Goal: Task Accomplishment & Management: Use online tool/utility

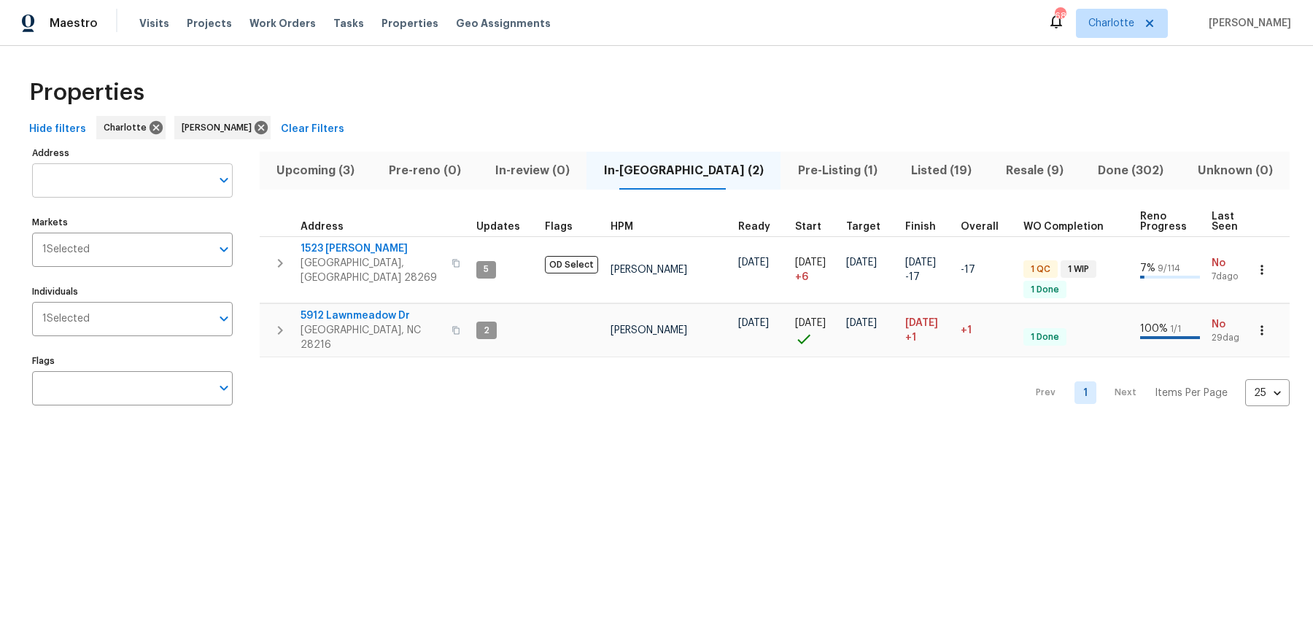
click at [114, 175] on input "Address" at bounding box center [121, 180] width 179 height 34
type input "swea"
click at [903, 173] on span "Listed (19)" at bounding box center [941, 171] width 77 height 20
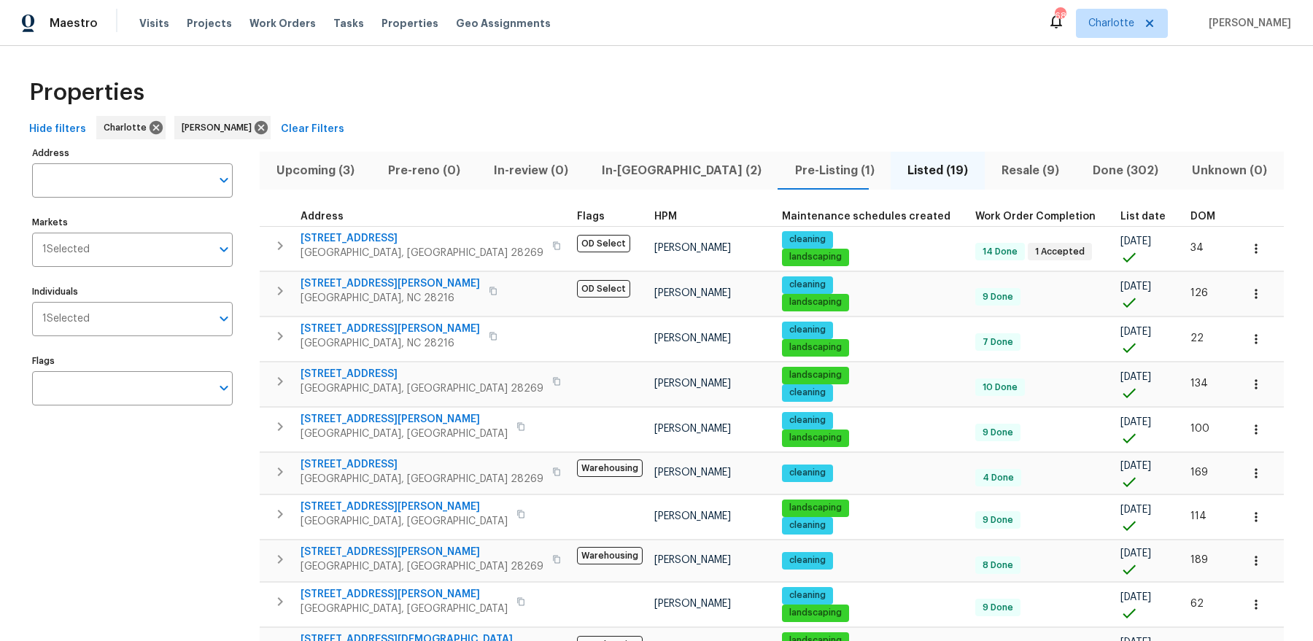
click at [1121, 218] on span "List date" at bounding box center [1143, 217] width 45 height 10
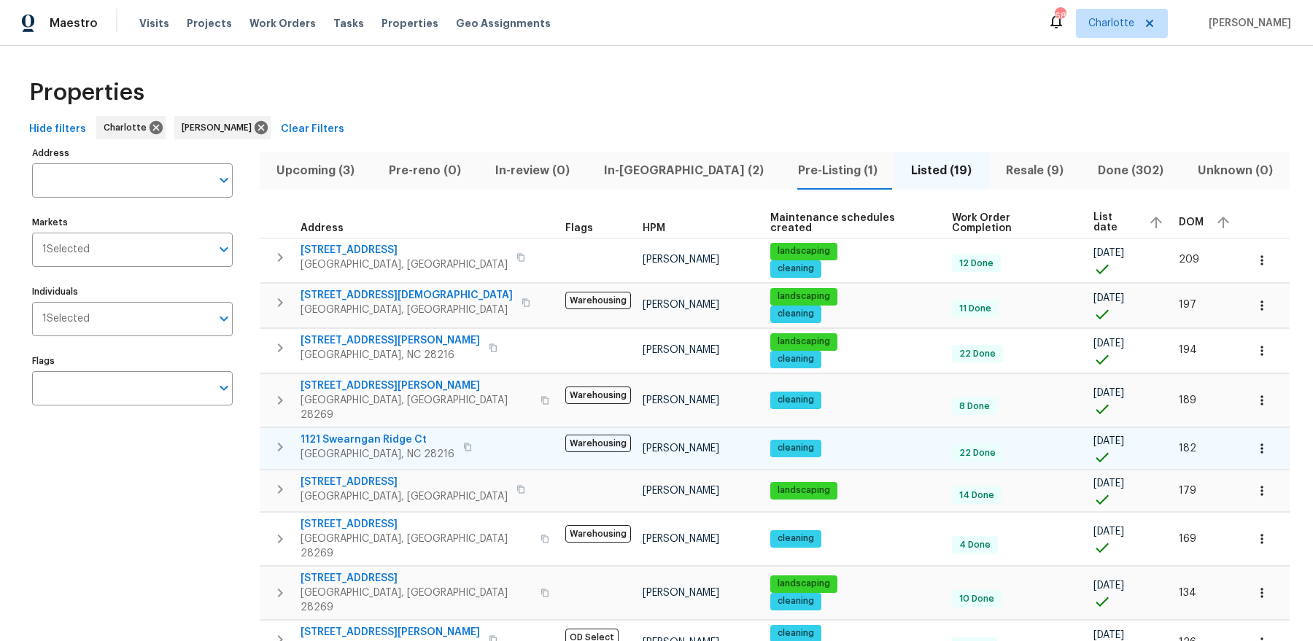
click at [404, 433] on span "1121 Swearngan Ridge Ct" at bounding box center [378, 440] width 154 height 15
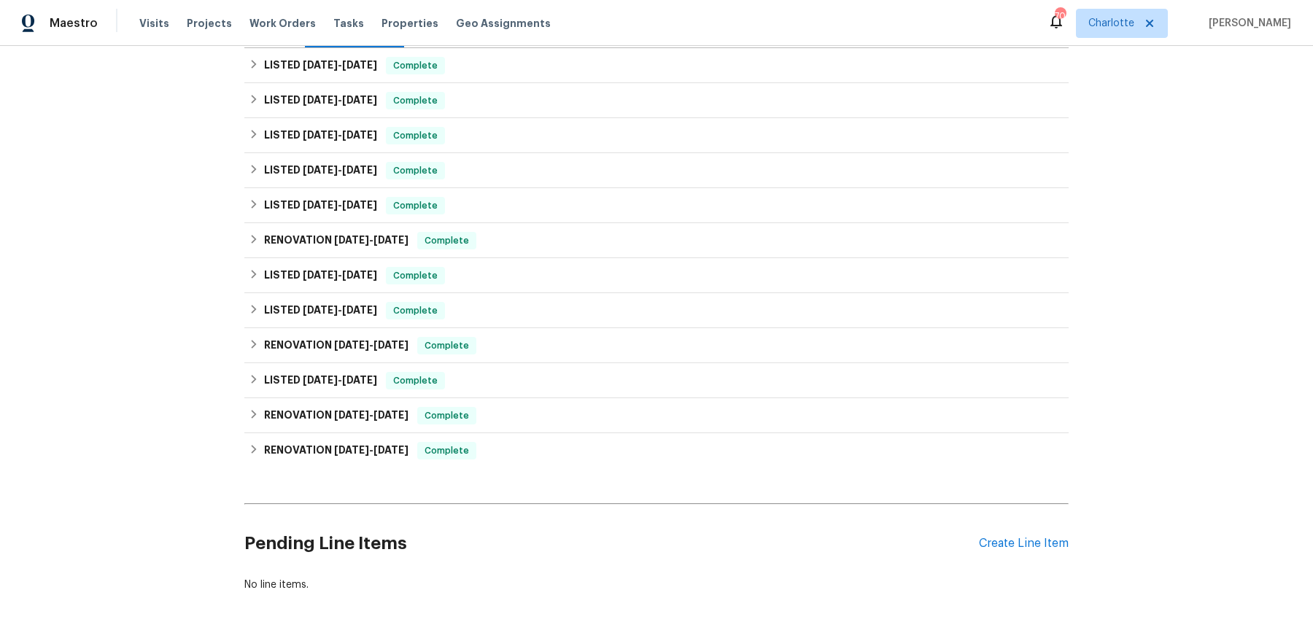
scroll to position [266, 0]
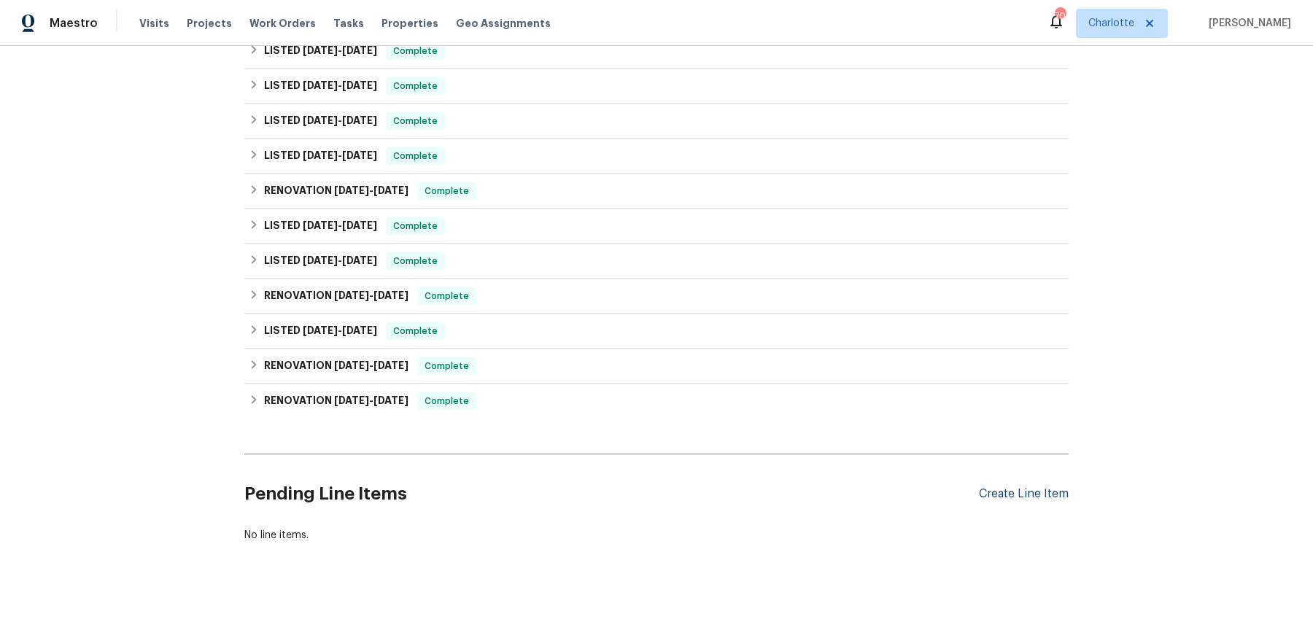
click at [1002, 499] on div "Create Line Item" at bounding box center [1024, 494] width 90 height 14
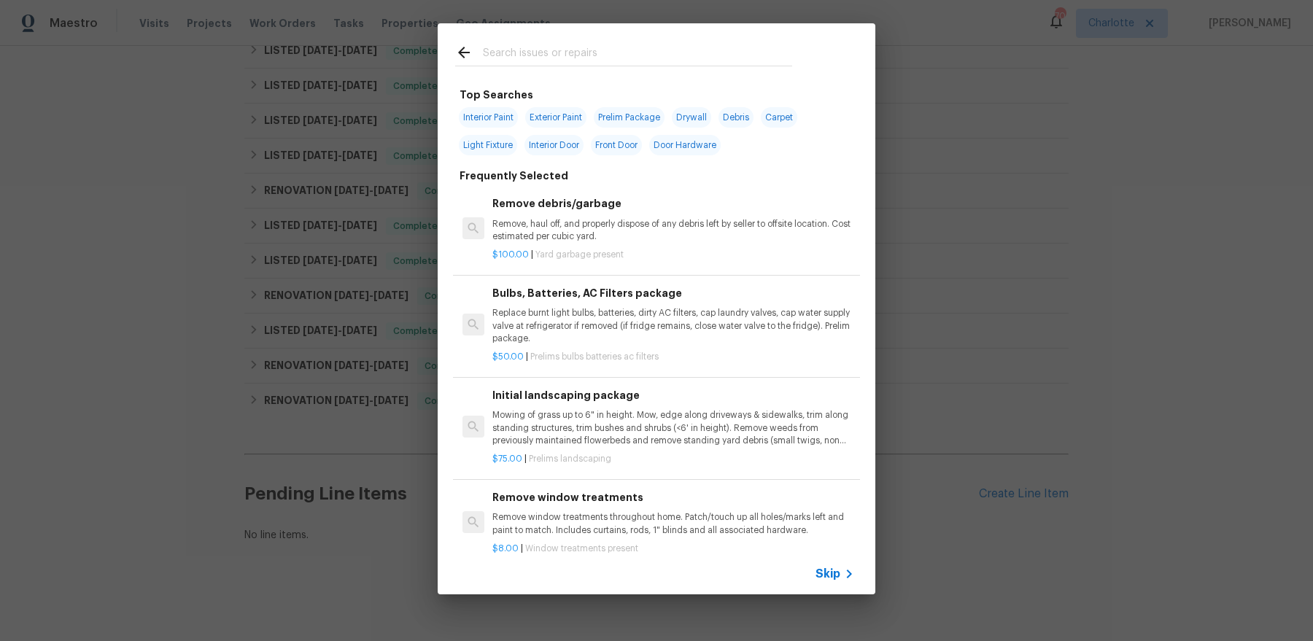
click at [471, 46] on icon at bounding box center [464, 53] width 18 height 18
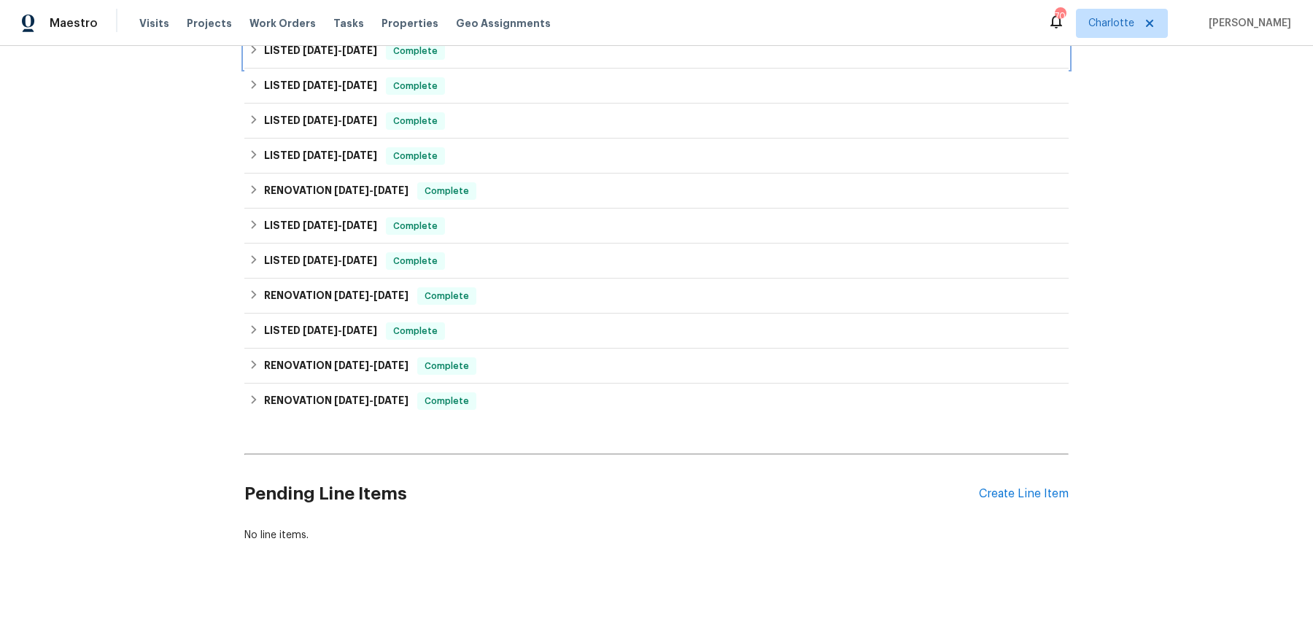
click at [490, 46] on div "LISTED 7/28/25 - 8/1/25 Complete" at bounding box center [657, 51] width 816 height 18
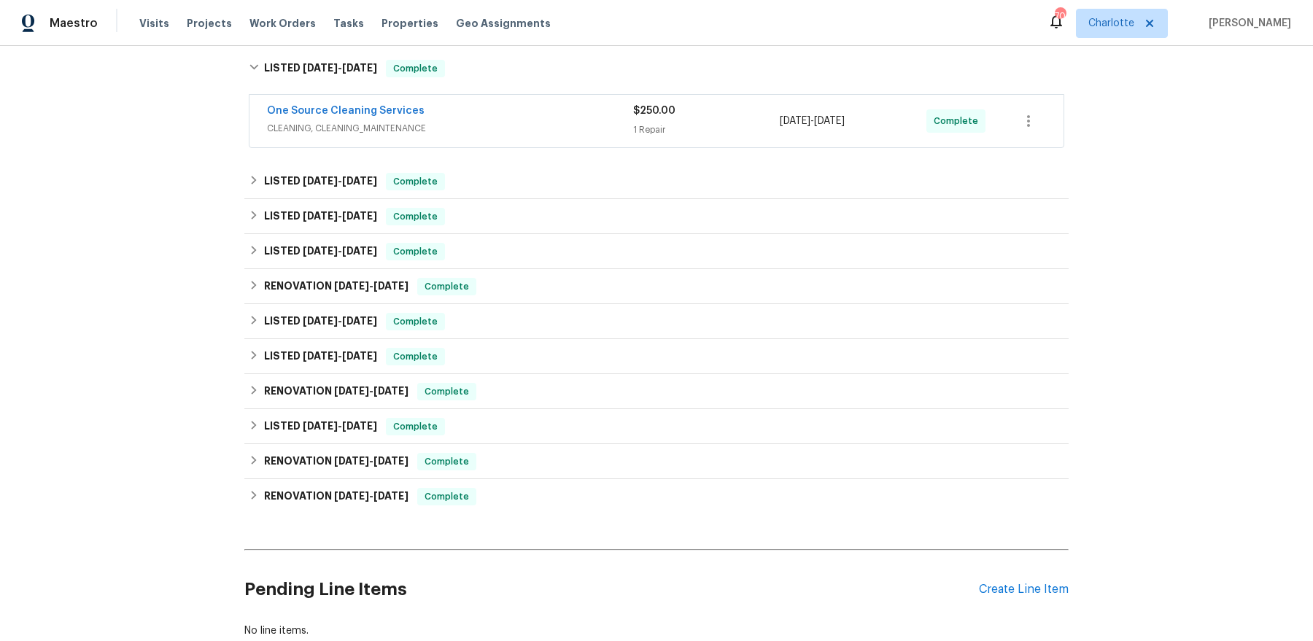
click at [1019, 596] on div "Pending Line Items Create Line Item" at bounding box center [656, 590] width 824 height 68
click at [1019, 585] on div "Create Line Item" at bounding box center [1024, 590] width 90 height 14
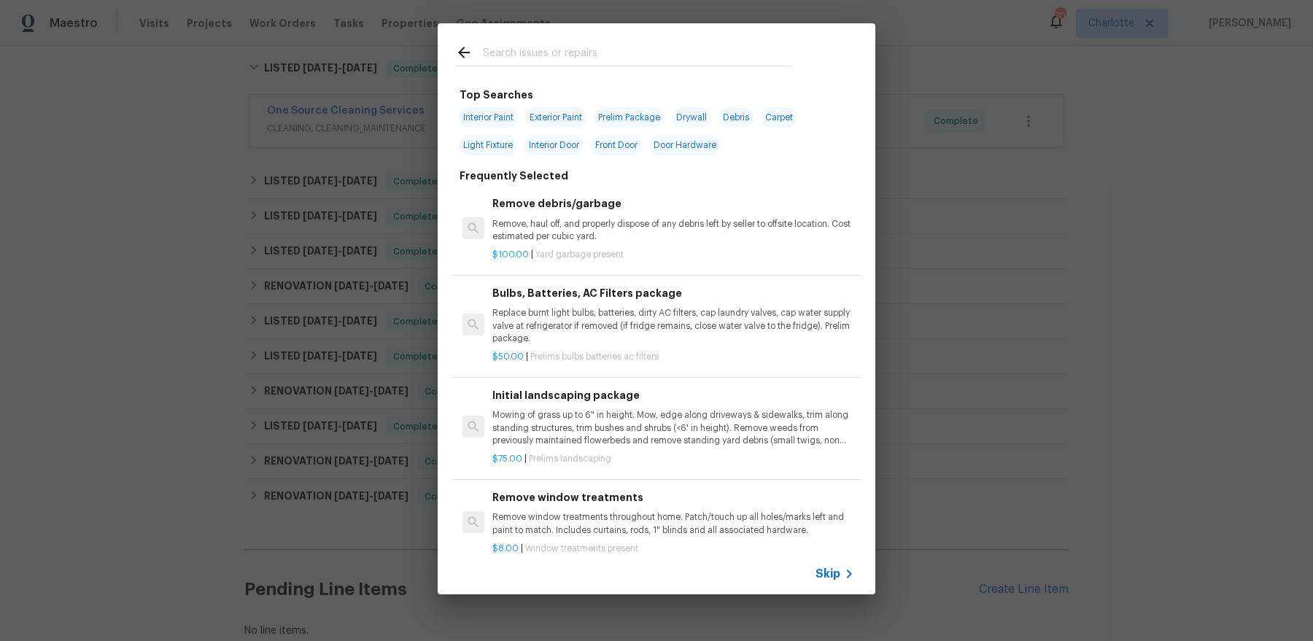
click at [639, 36] on div at bounding box center [624, 52] width 372 height 58
click at [638, 50] on input "text" at bounding box center [637, 55] width 309 height 22
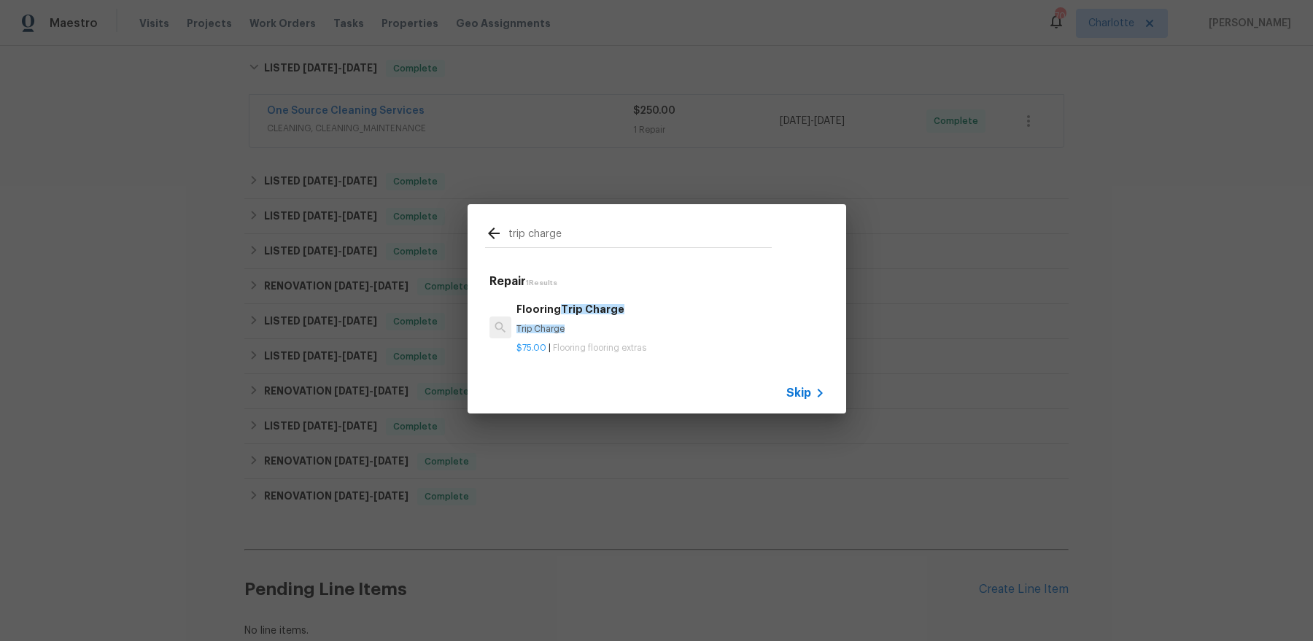
type input "trip charge"
click at [603, 310] on span "Trip Charge" at bounding box center [592, 309] width 63 height 10
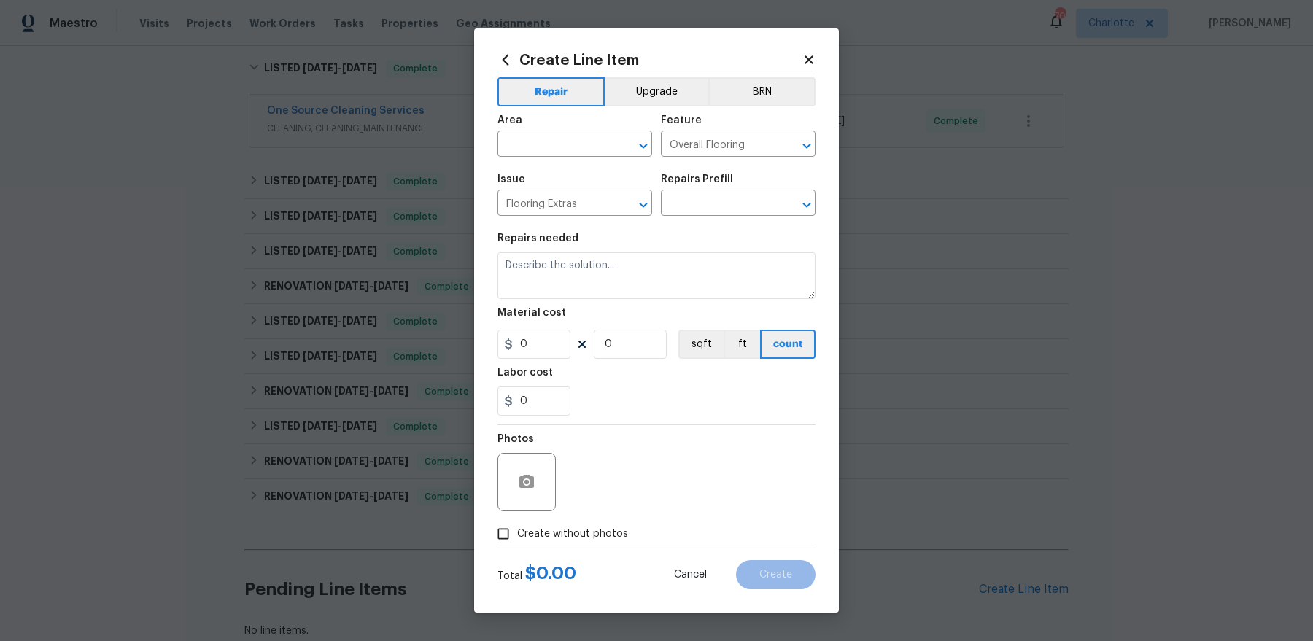
type input "Flooring Trip Charge $75.00"
type textarea "Trip Charge"
type input "75"
type input "1"
click at [579, 144] on input "text" at bounding box center [555, 145] width 114 height 23
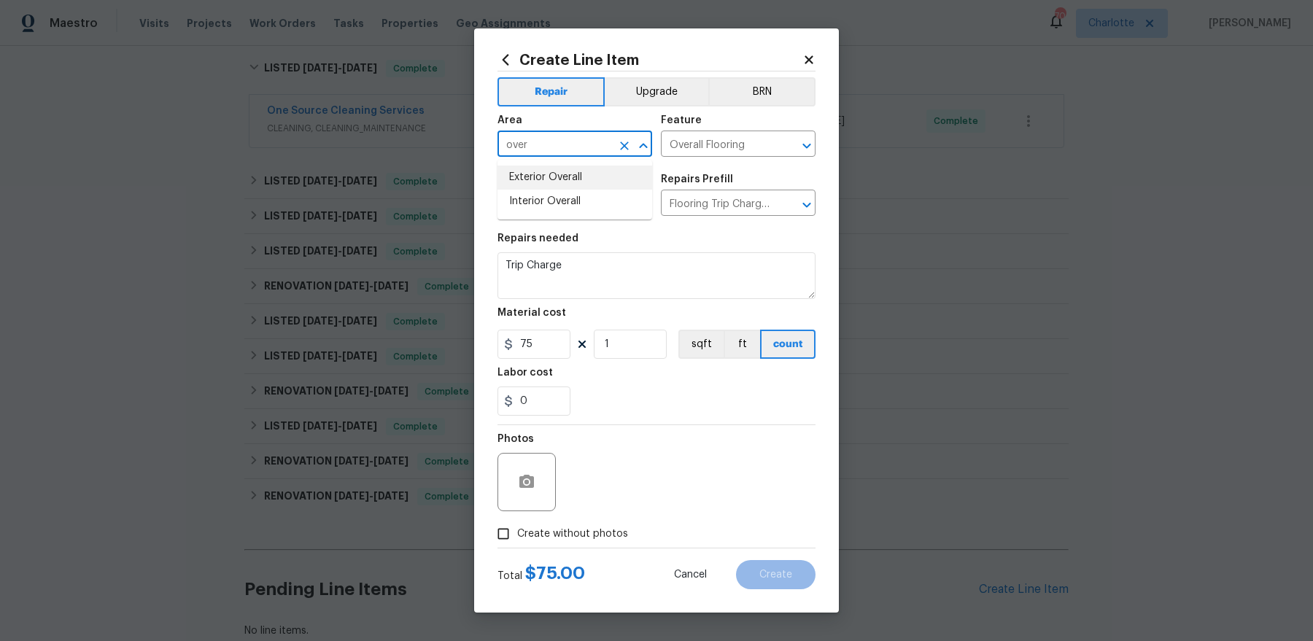
click at [567, 180] on li "Exterior Overall" at bounding box center [575, 178] width 155 height 24
type input "Exterior Overall"
click at [577, 536] on span "Create without photos" at bounding box center [572, 534] width 111 height 15
click at [517, 536] on input "Create without photos" at bounding box center [504, 534] width 28 height 28
checkbox input "true"
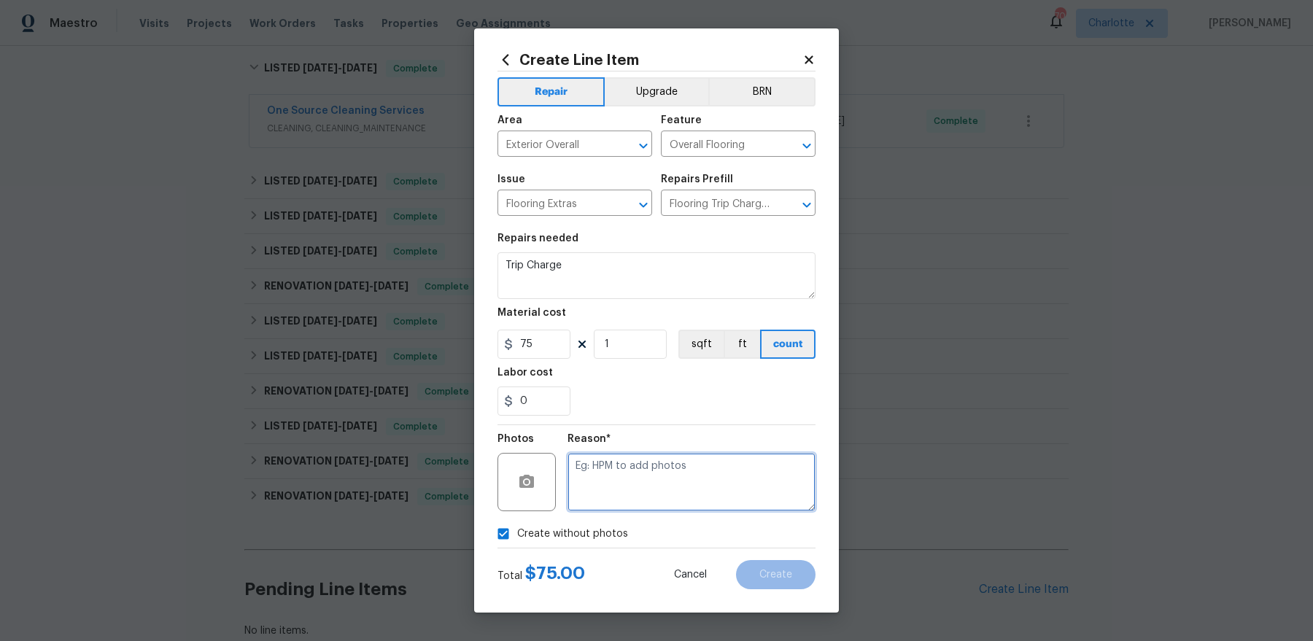
click at [641, 494] on textarea at bounding box center [692, 482] width 248 height 58
type textarea "pricing"
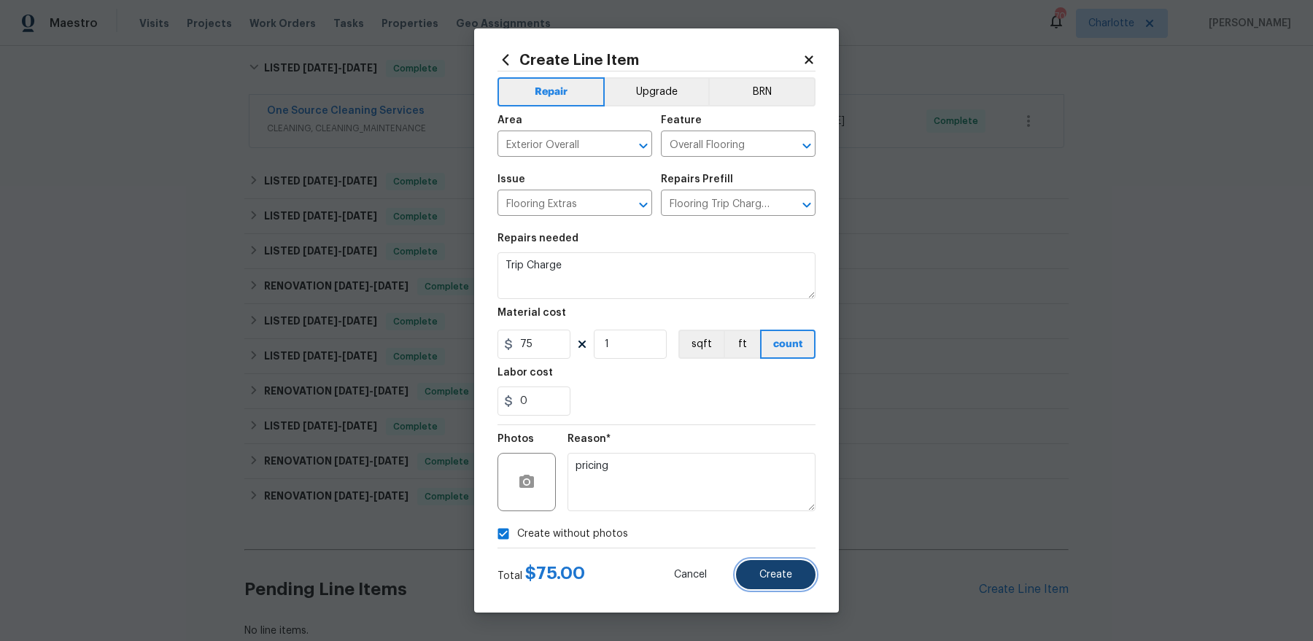
click at [794, 563] on button "Create" at bounding box center [776, 574] width 80 height 29
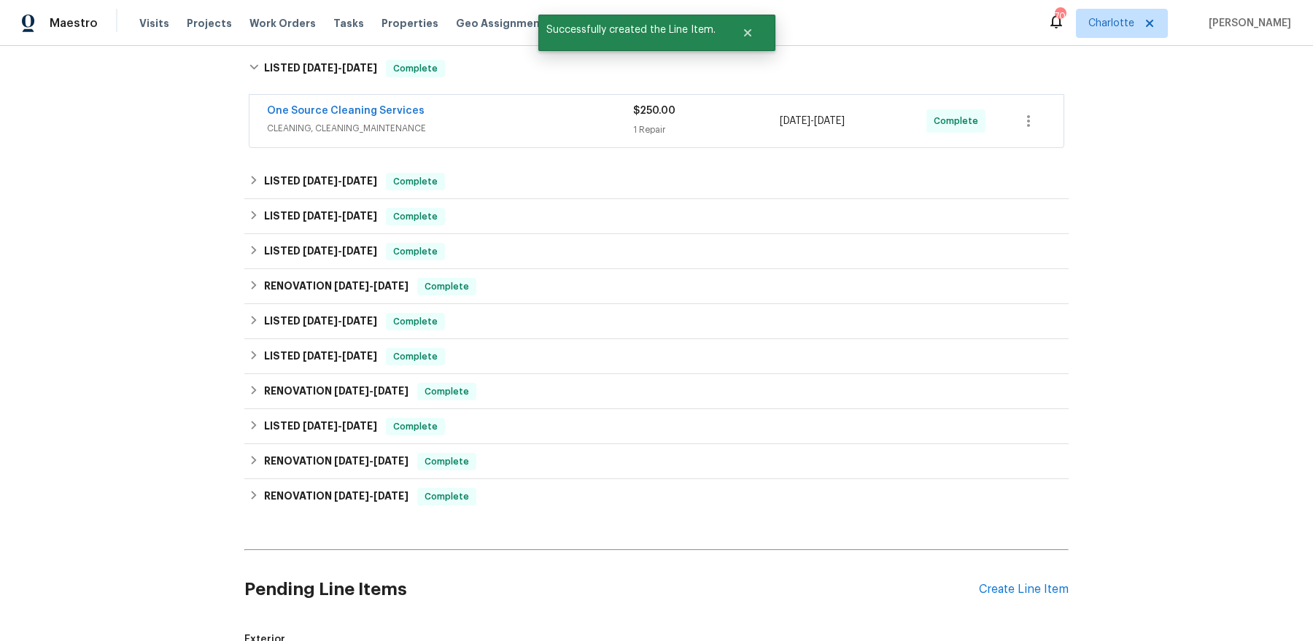
scroll to position [541, 0]
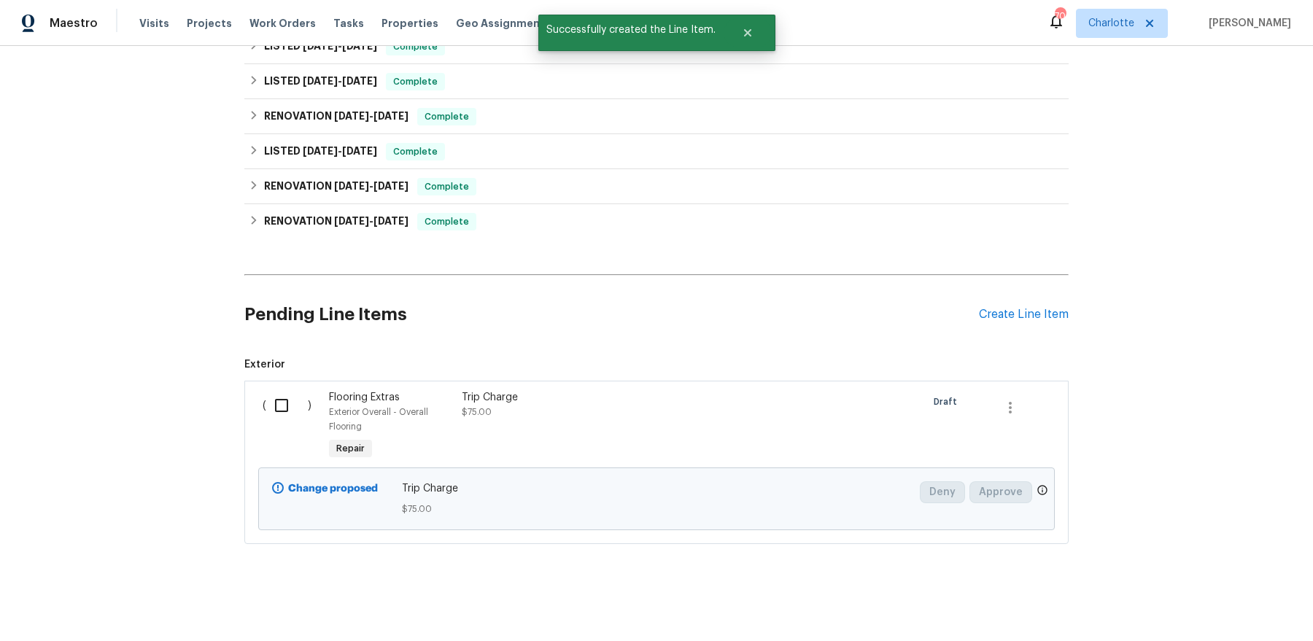
click at [285, 406] on input "checkbox" at bounding box center [287, 405] width 42 height 31
checkbox input "true"
click at [1202, 611] on span "Create Work Order" at bounding box center [1229, 605] width 97 height 18
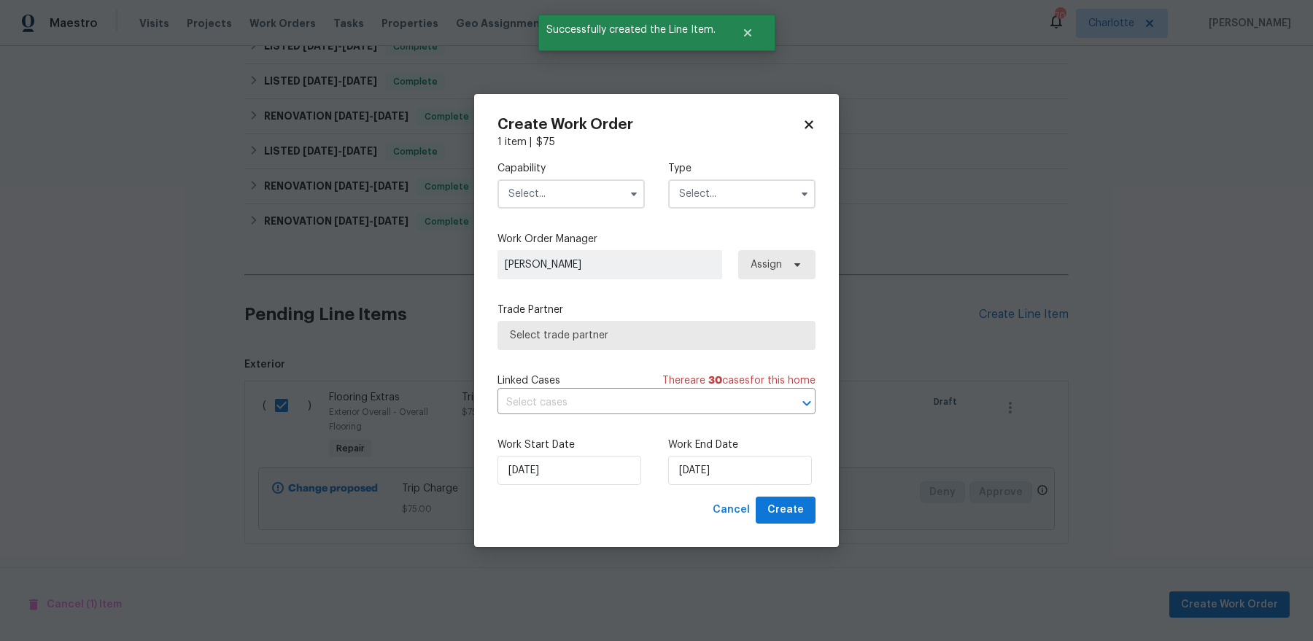
click at [564, 206] on input "text" at bounding box center [571, 193] width 147 height 29
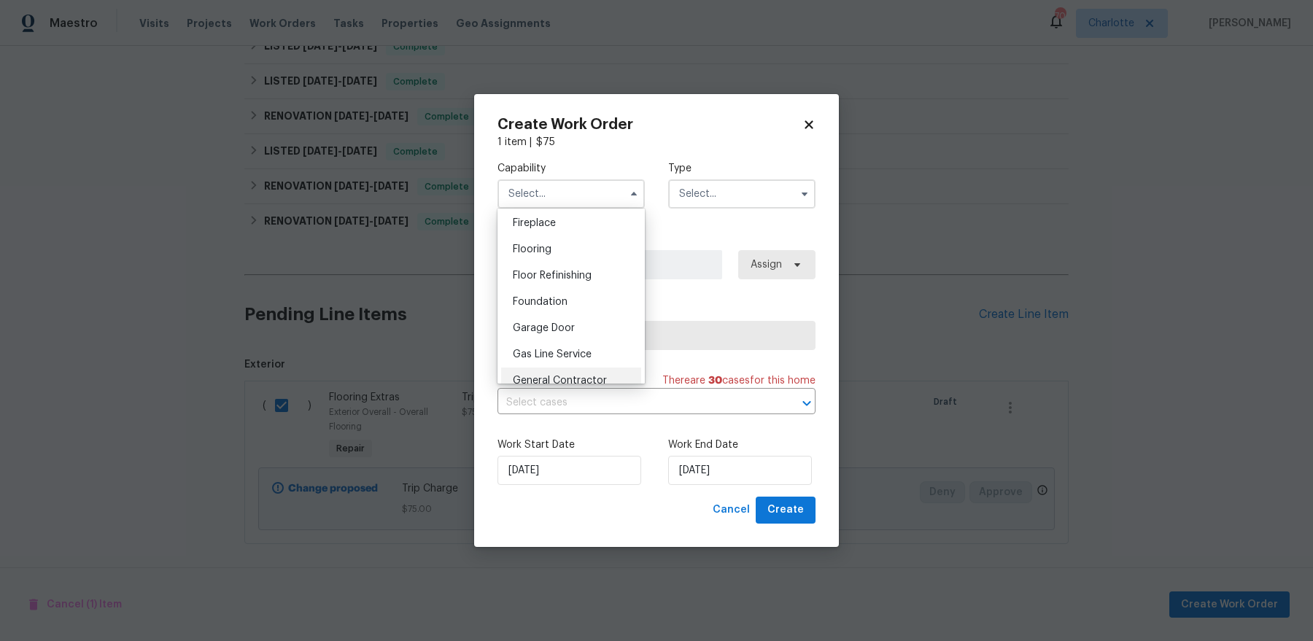
click at [566, 374] on div "General Contractor" at bounding box center [571, 381] width 140 height 26
type input "General Contractor"
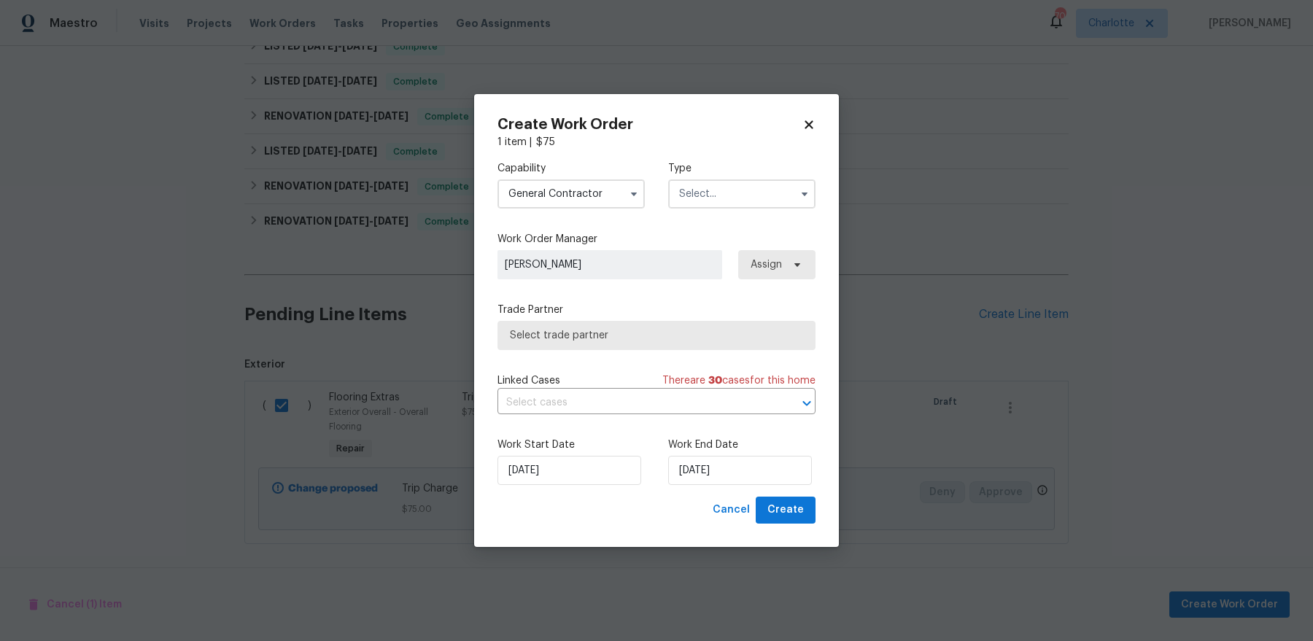
click at [750, 184] on input "text" at bounding box center [741, 193] width 147 height 29
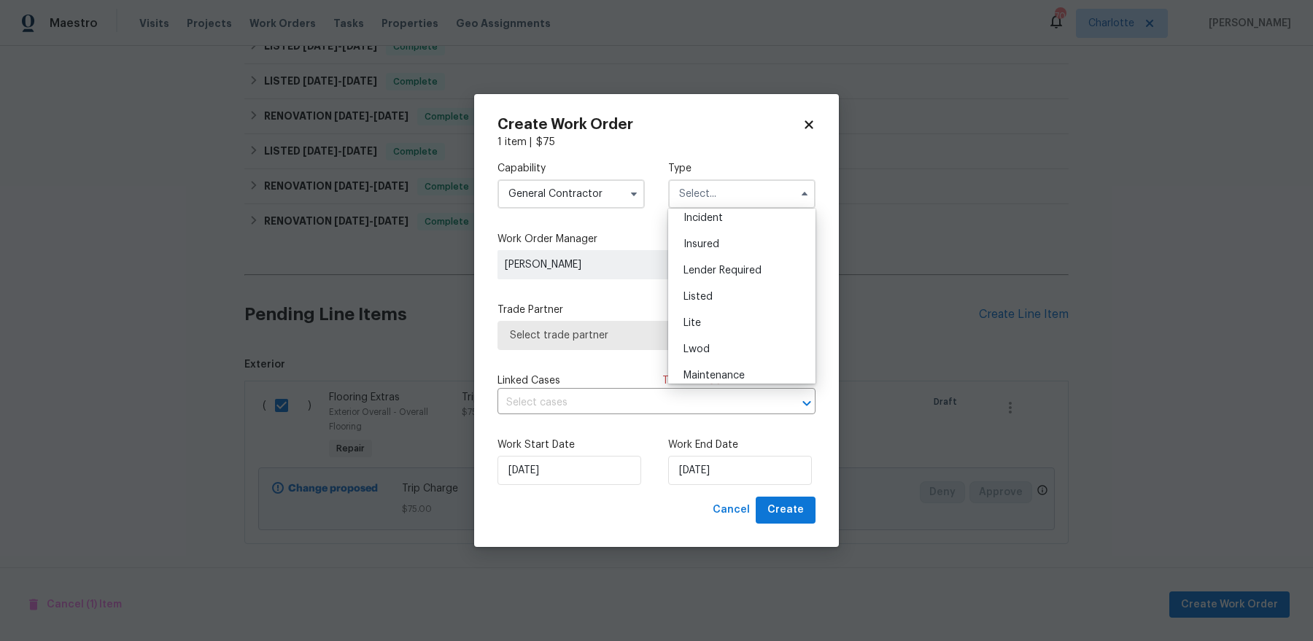
scroll to position [93, 0]
click at [733, 289] on div "Listed" at bounding box center [742, 290] width 140 height 26
type input "Listed"
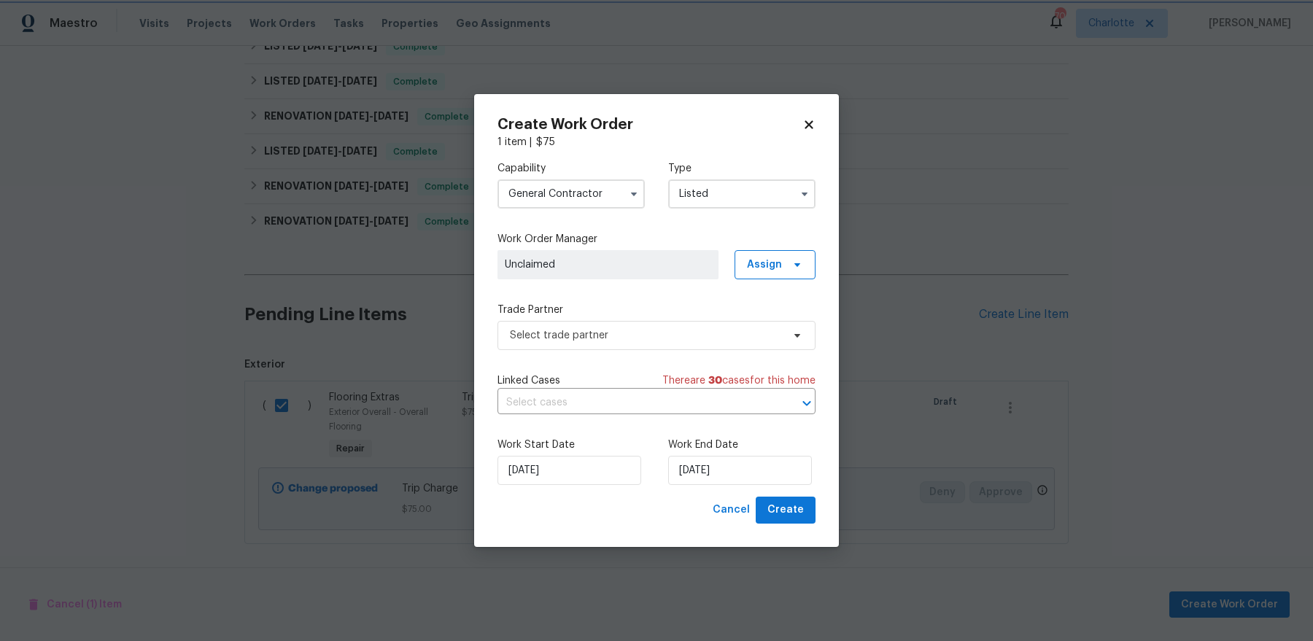
scroll to position [0, 0]
click at [744, 261] on span "Assign" at bounding box center [775, 264] width 81 height 29
click at [753, 300] on div "Assign to HPM" at bounding box center [780, 306] width 69 height 15
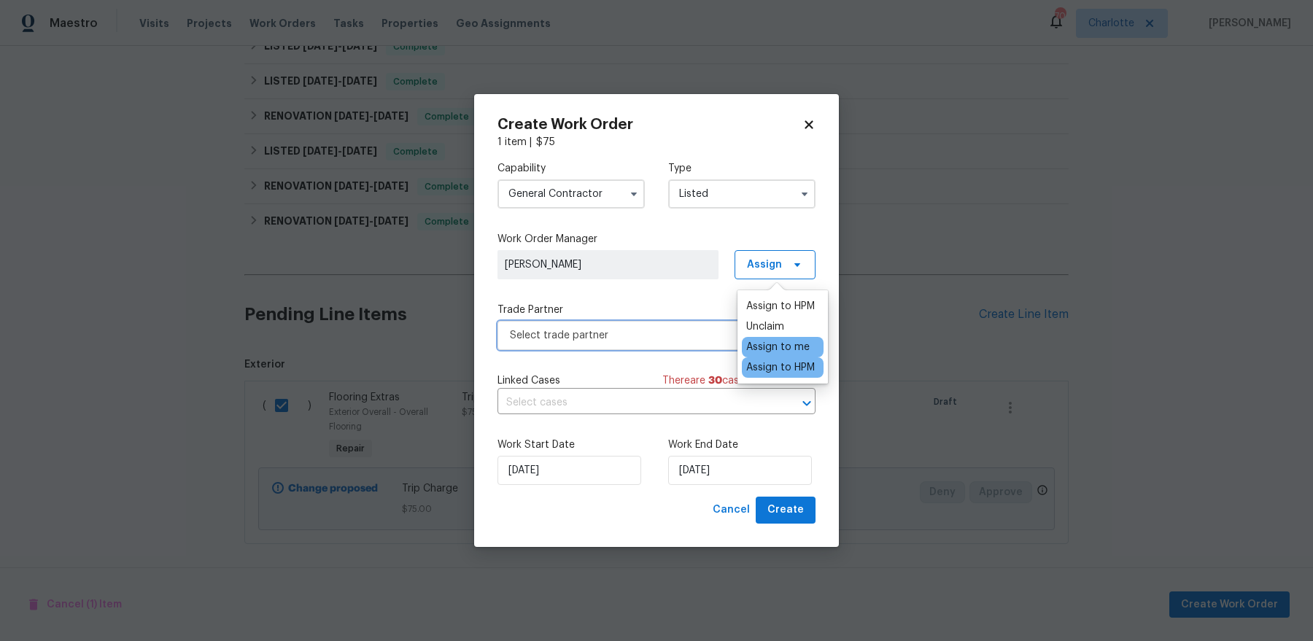
click at [714, 343] on span "Select trade partner" at bounding box center [657, 335] width 318 height 29
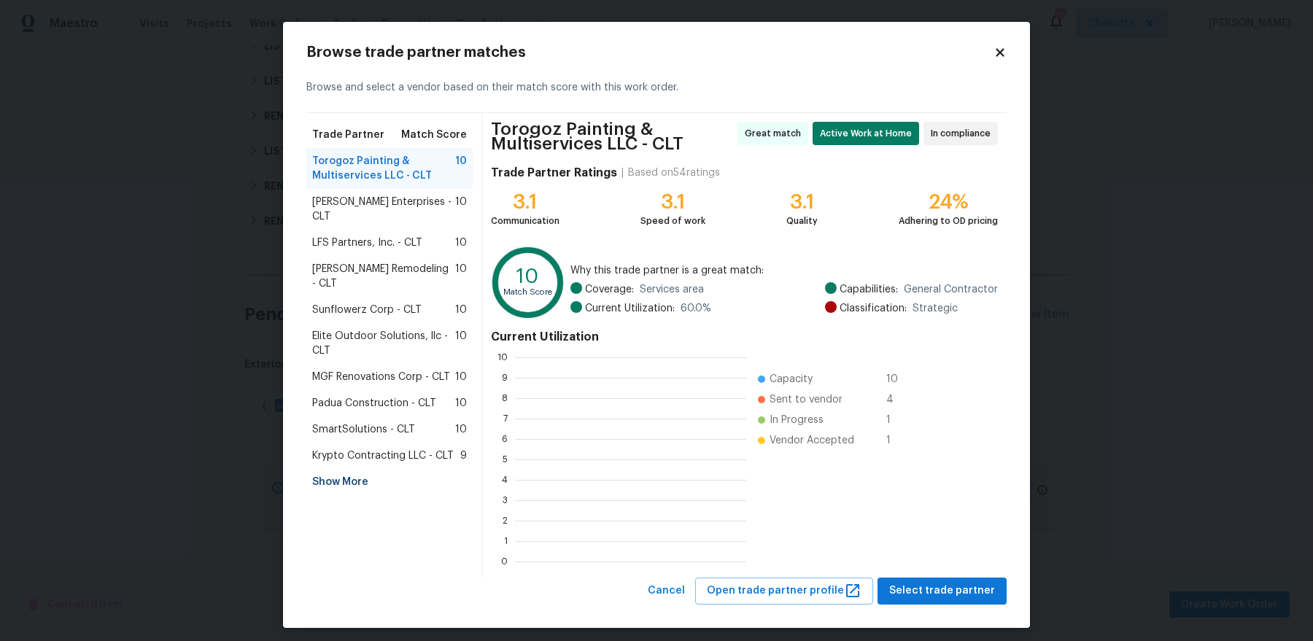
scroll to position [204, 231]
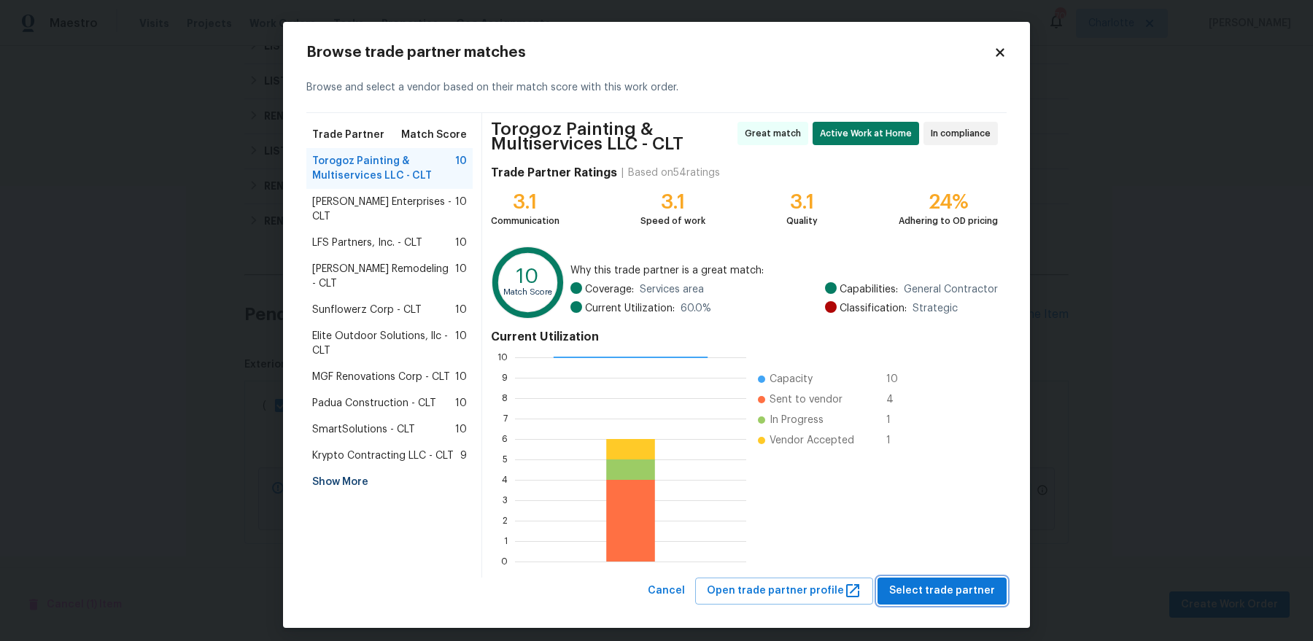
click at [962, 595] on span "Select trade partner" at bounding box center [942, 591] width 106 height 18
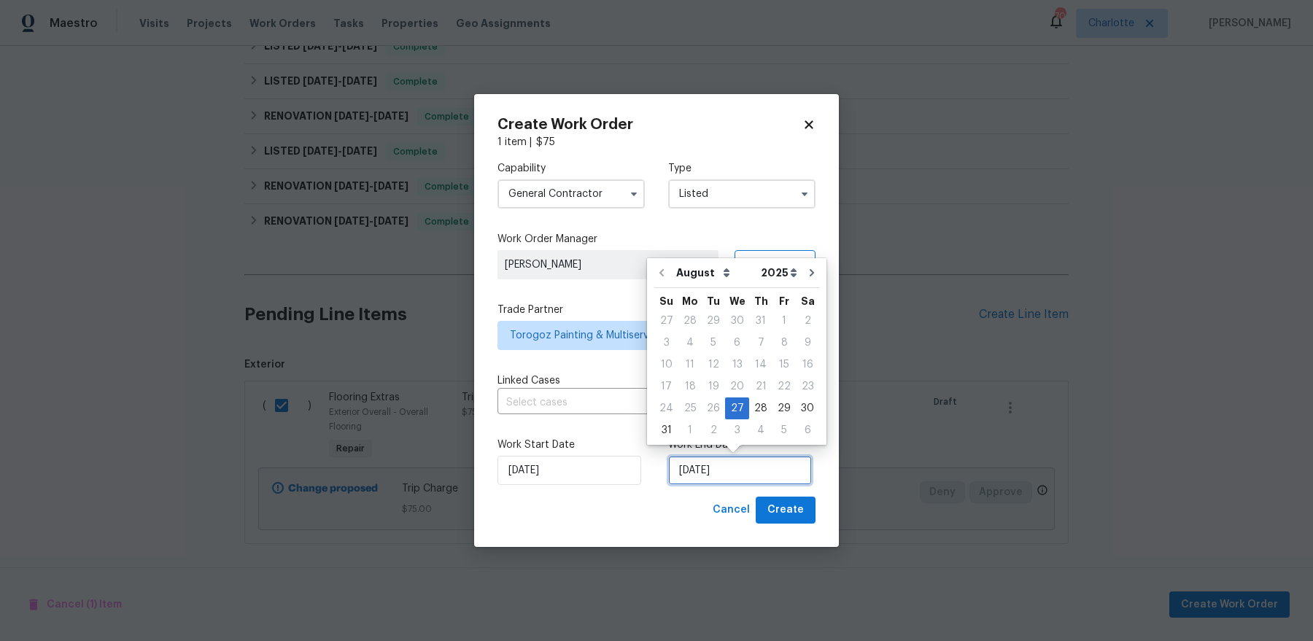
click at [742, 483] on input "8/27/2025" at bounding box center [740, 470] width 144 height 29
click at [752, 412] on div "28" at bounding box center [760, 408] width 23 height 20
type input "8/28/2025"
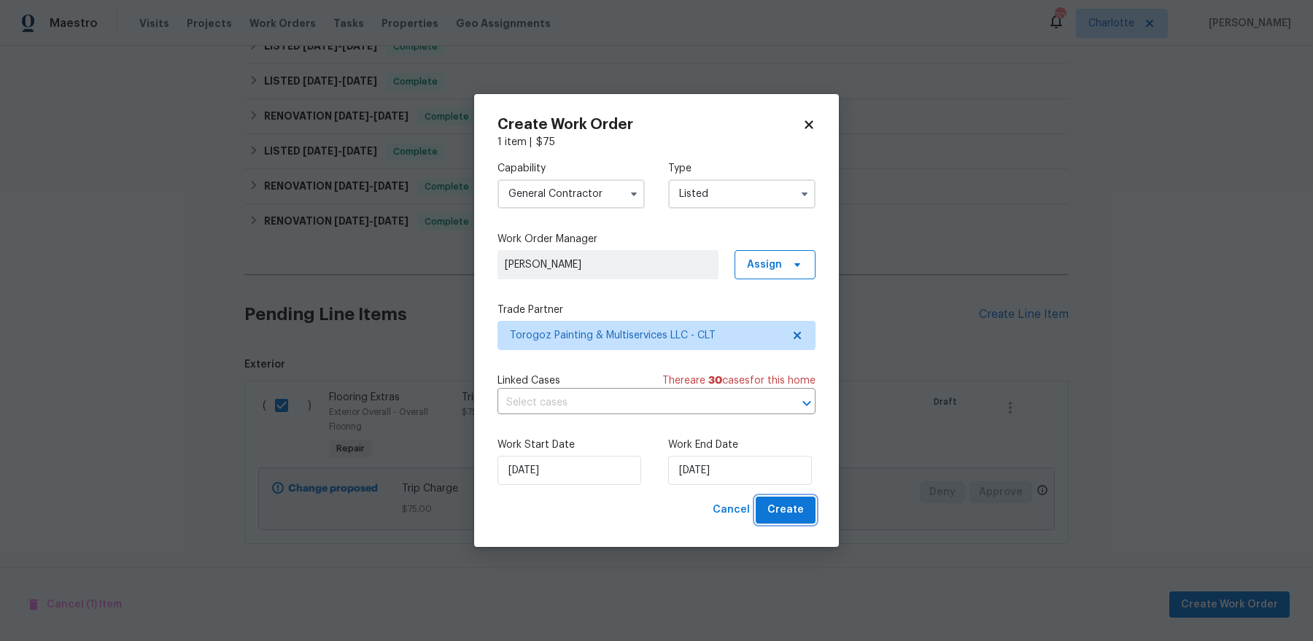
click at [790, 522] on button "Create" at bounding box center [786, 510] width 60 height 27
checkbox input "false"
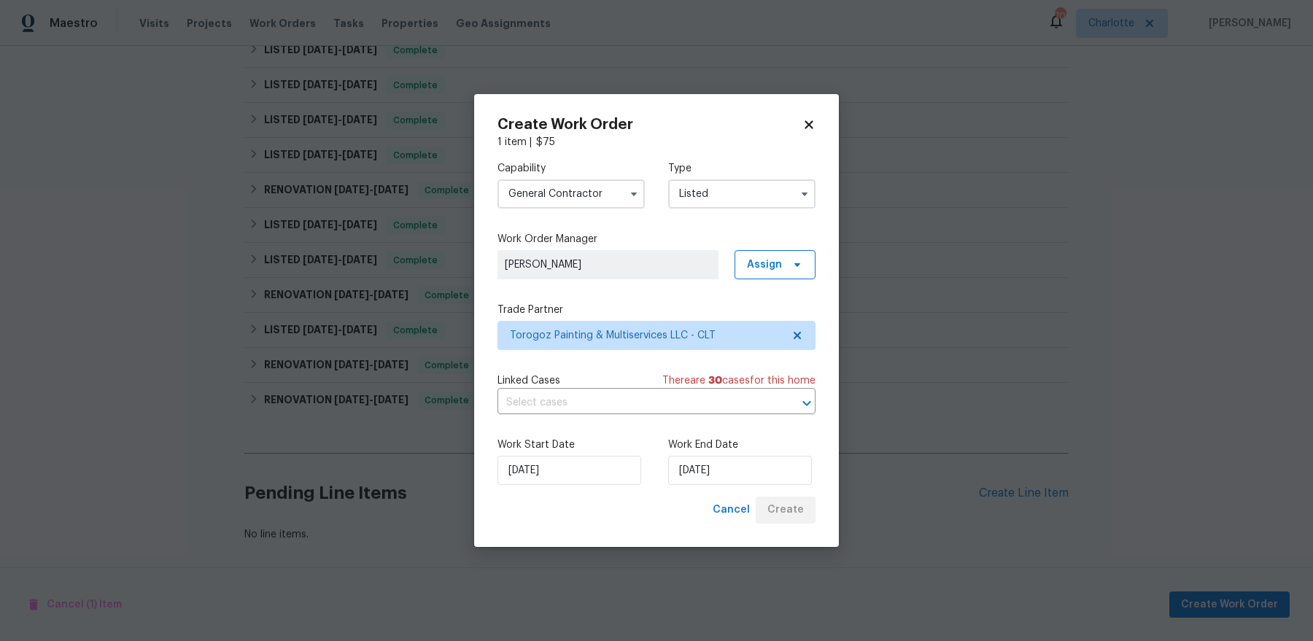
scroll to position [396, 0]
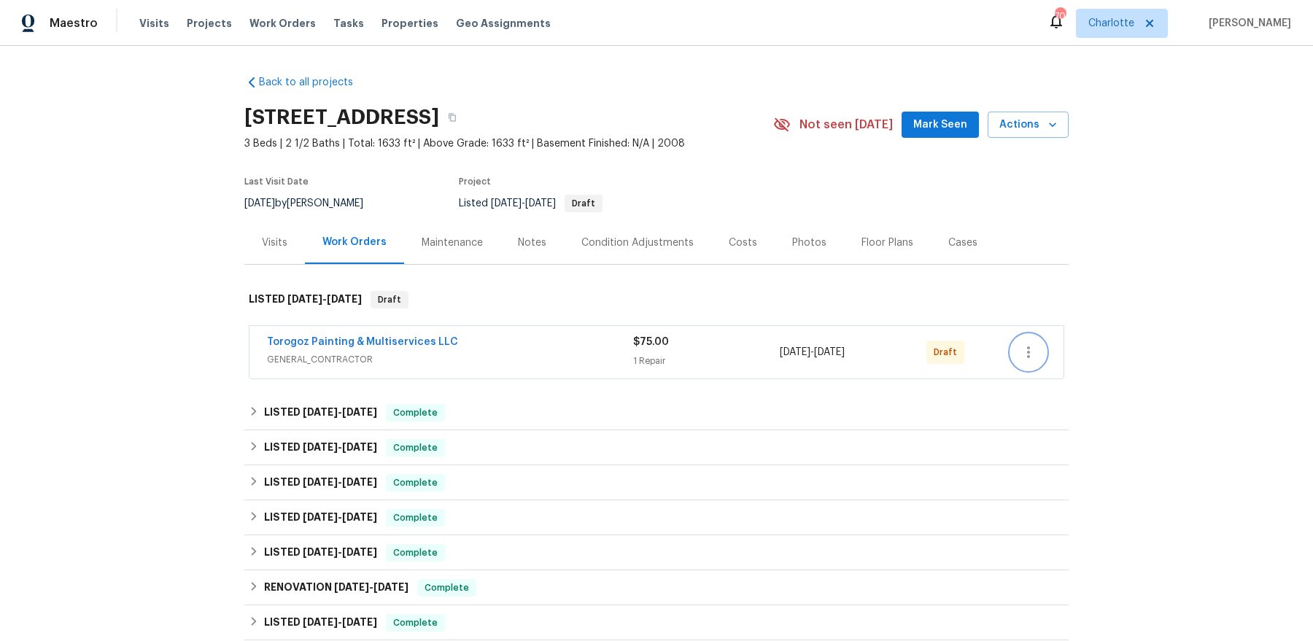
click at [1031, 348] on icon "button" at bounding box center [1029, 353] width 18 height 18
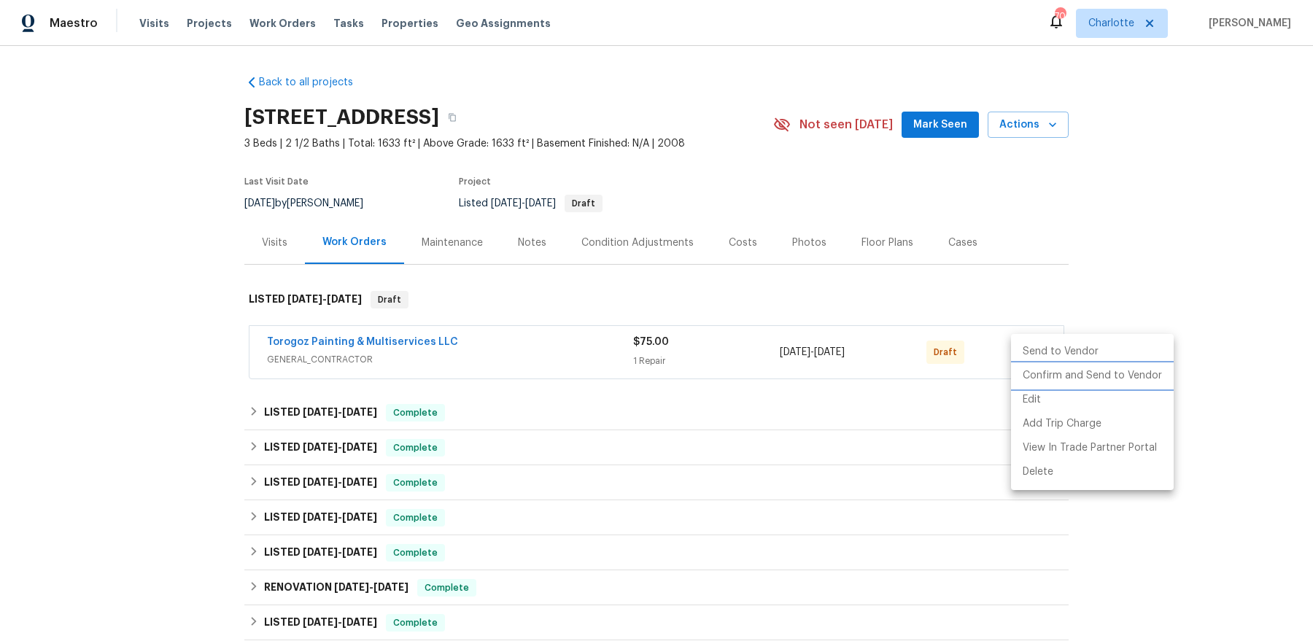
click at [1034, 377] on li "Confirm and Send to Vendor" at bounding box center [1092, 376] width 163 height 24
